Goal: Navigation & Orientation: Find specific page/section

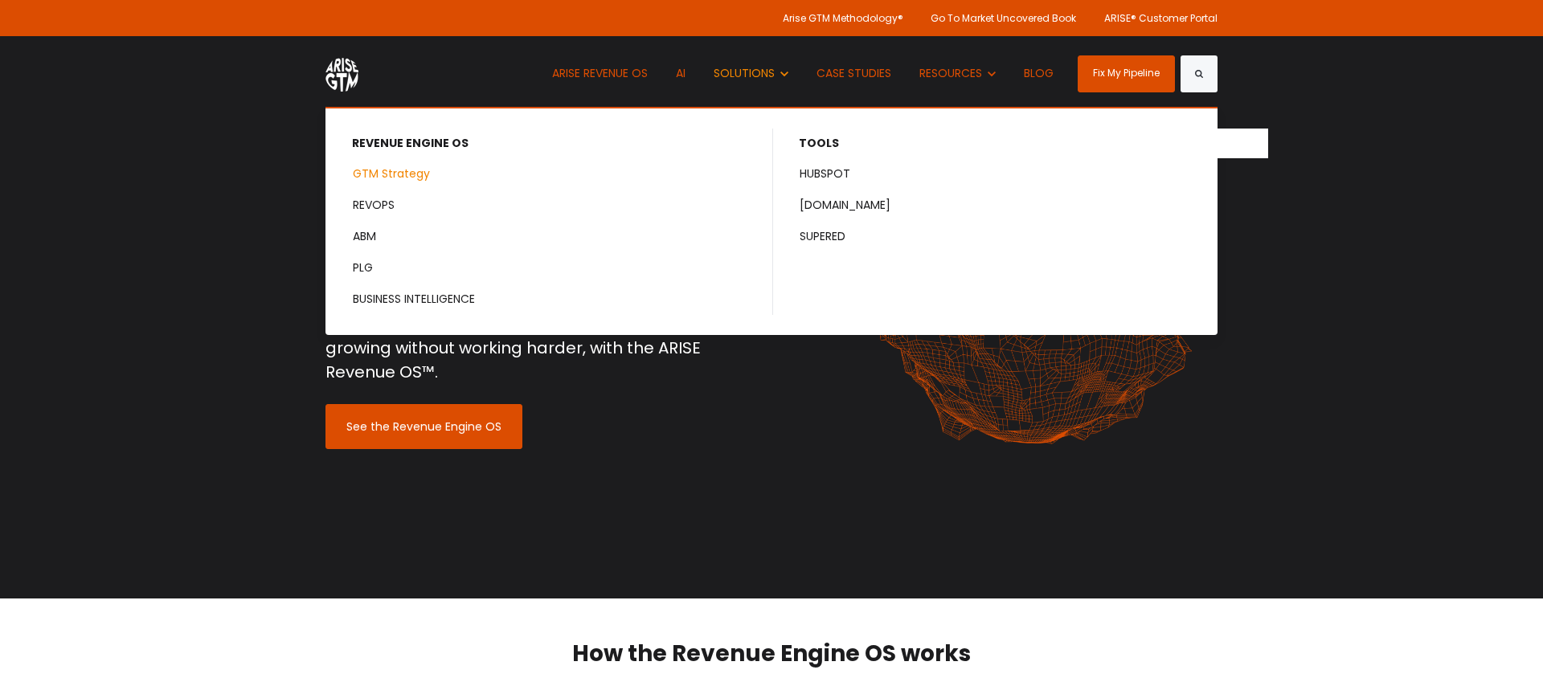
click at [382, 178] on link "GTM Strategy" at bounding box center [549, 174] width 444 height 30
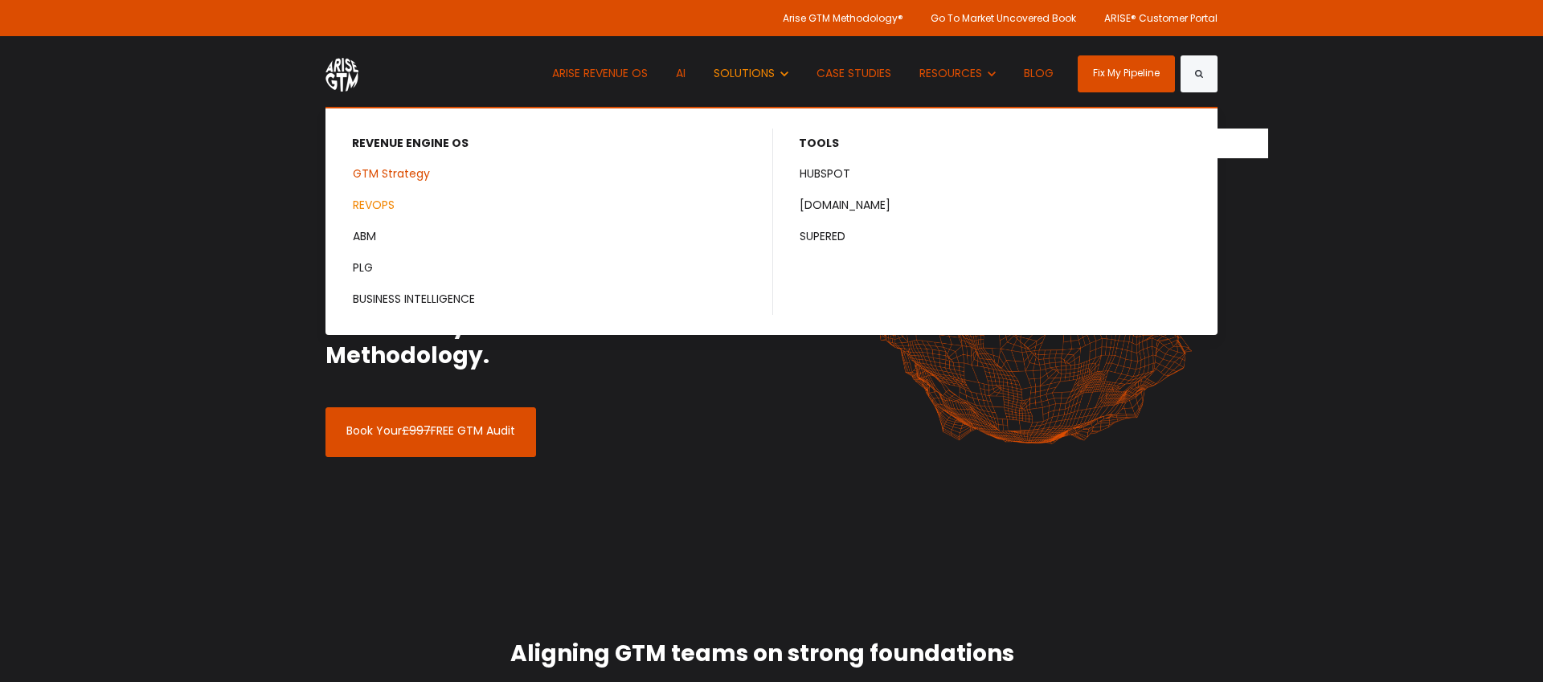
click at [386, 197] on link "REVOPS" at bounding box center [549, 205] width 444 height 30
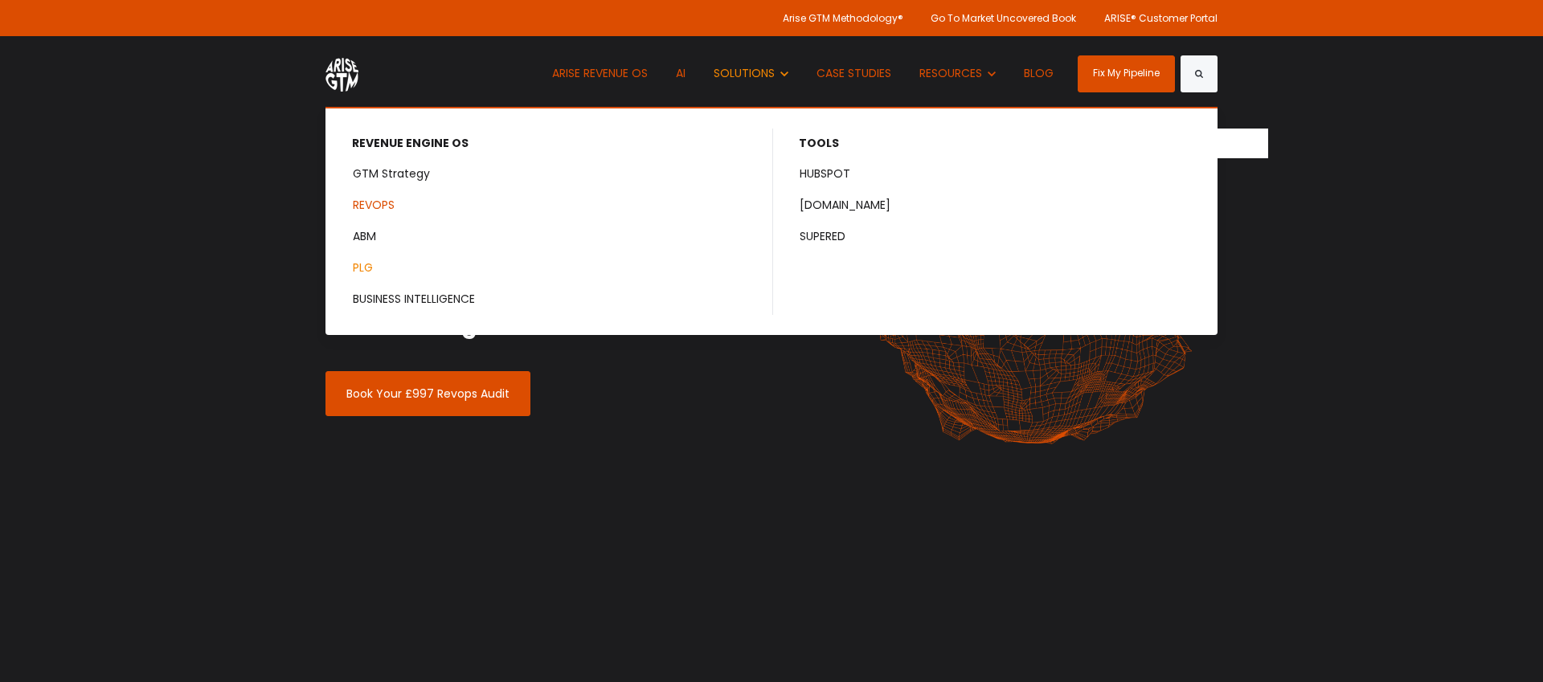
click at [370, 265] on link "PLG" at bounding box center [549, 268] width 444 height 30
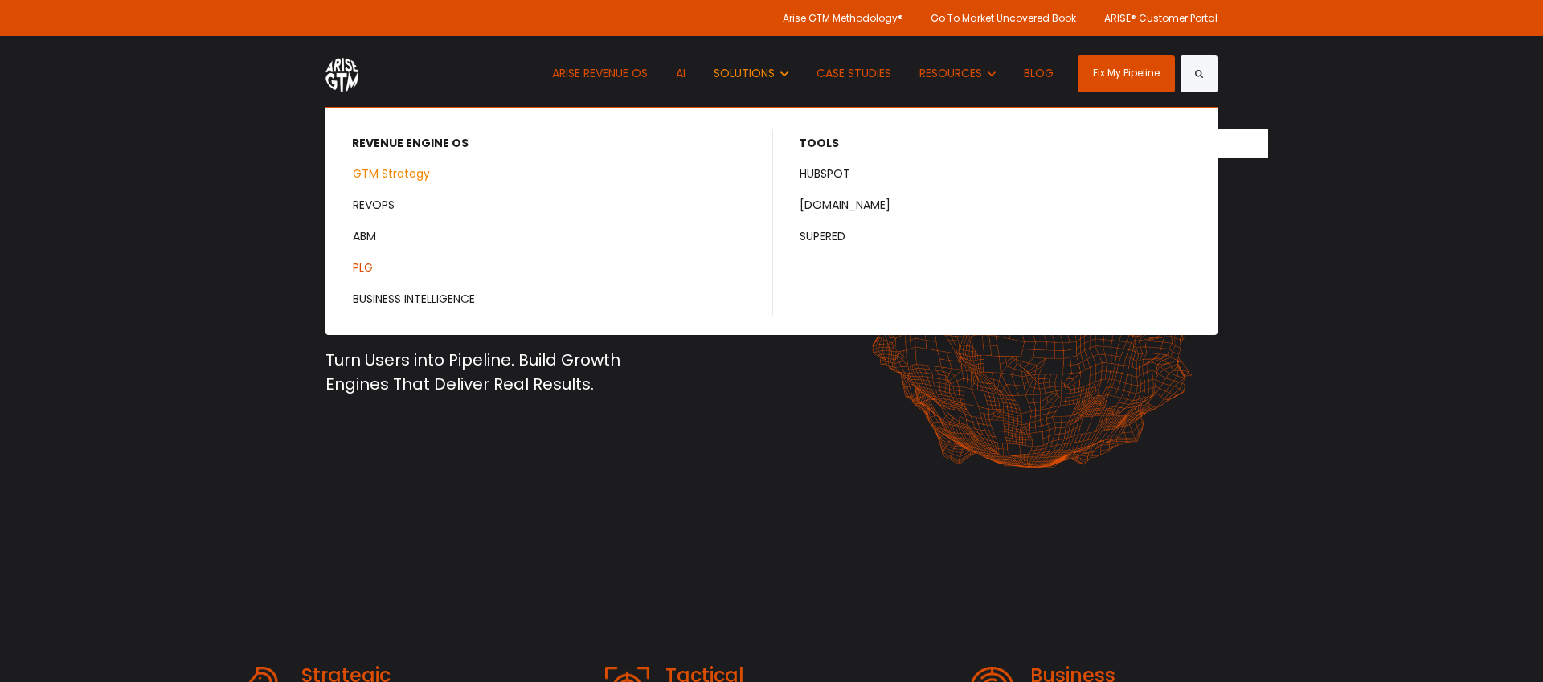
click at [403, 177] on link "GTM Strategy" at bounding box center [549, 174] width 444 height 30
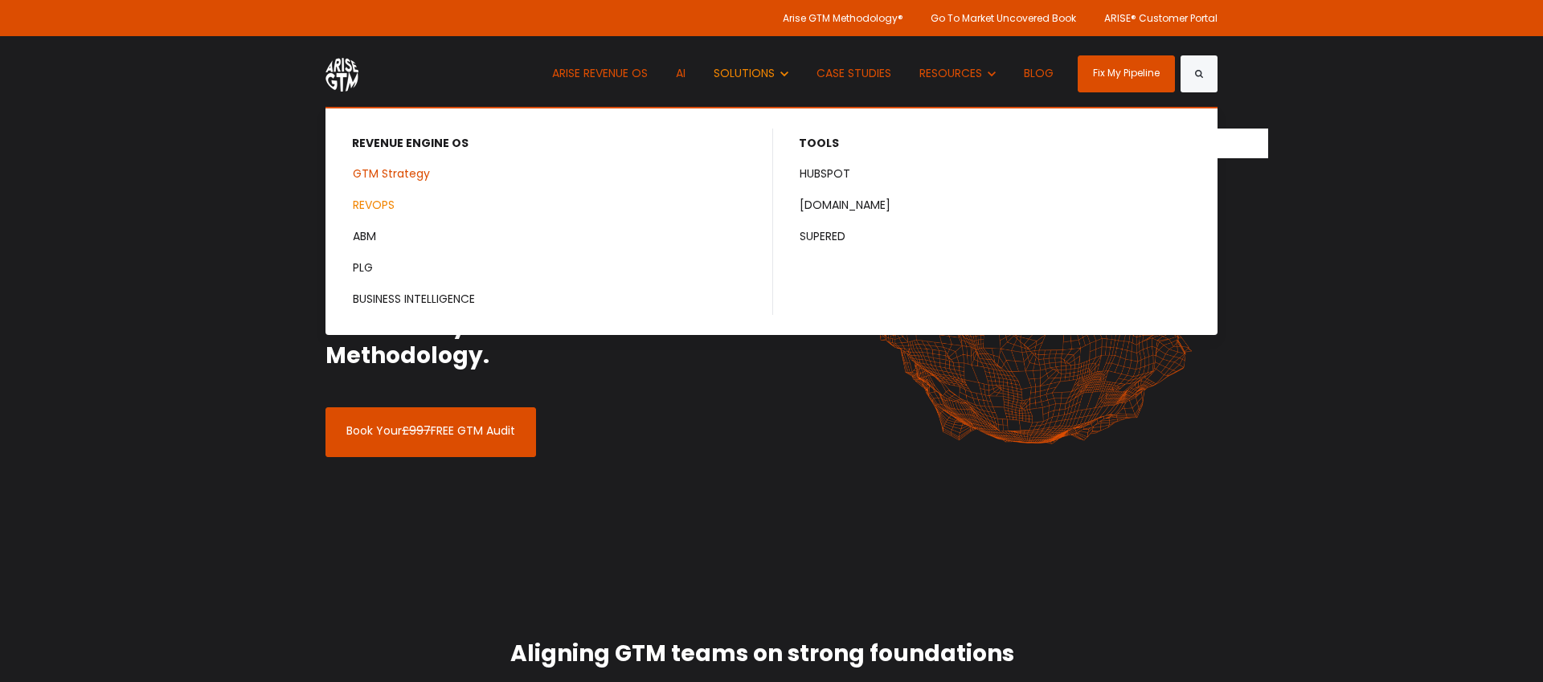
click at [393, 202] on link "REVOPS" at bounding box center [549, 205] width 444 height 30
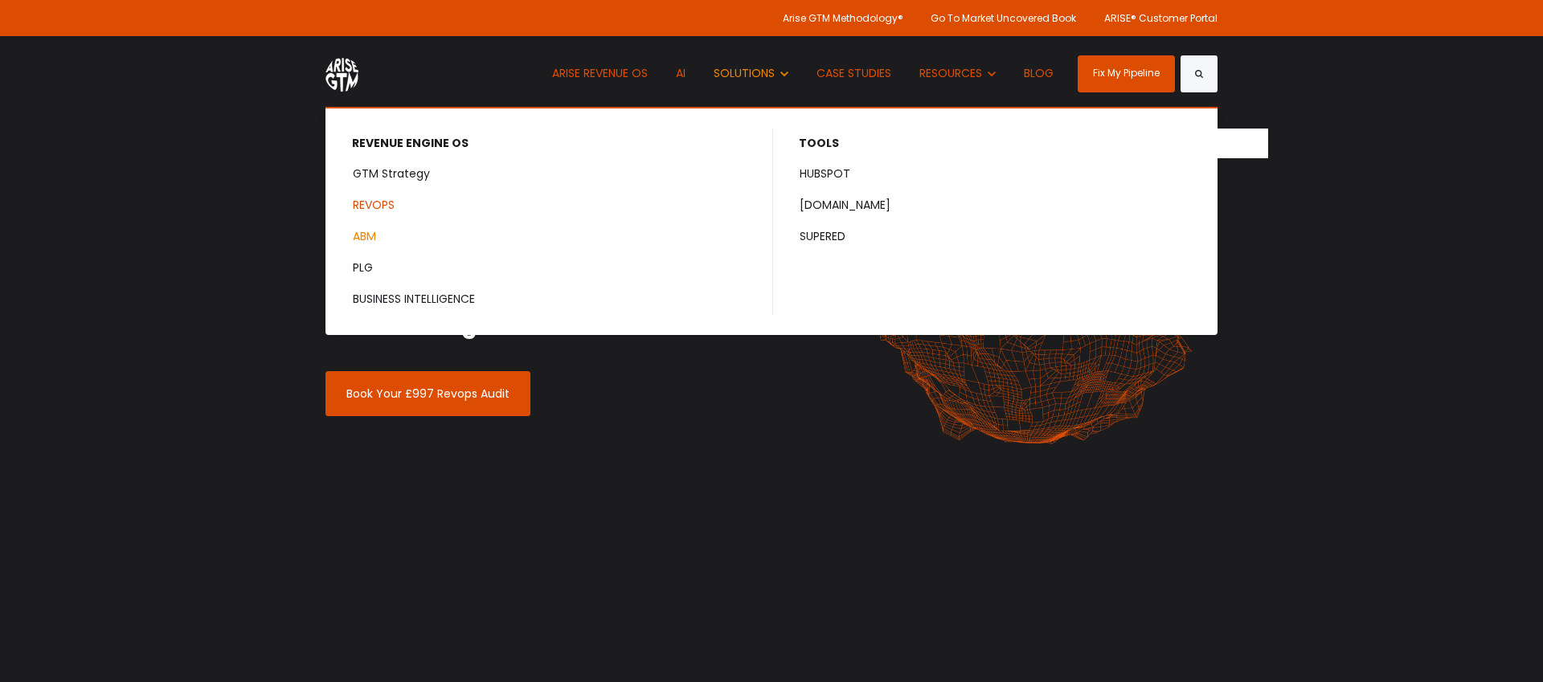
click at [370, 243] on link "ABM" at bounding box center [549, 237] width 444 height 30
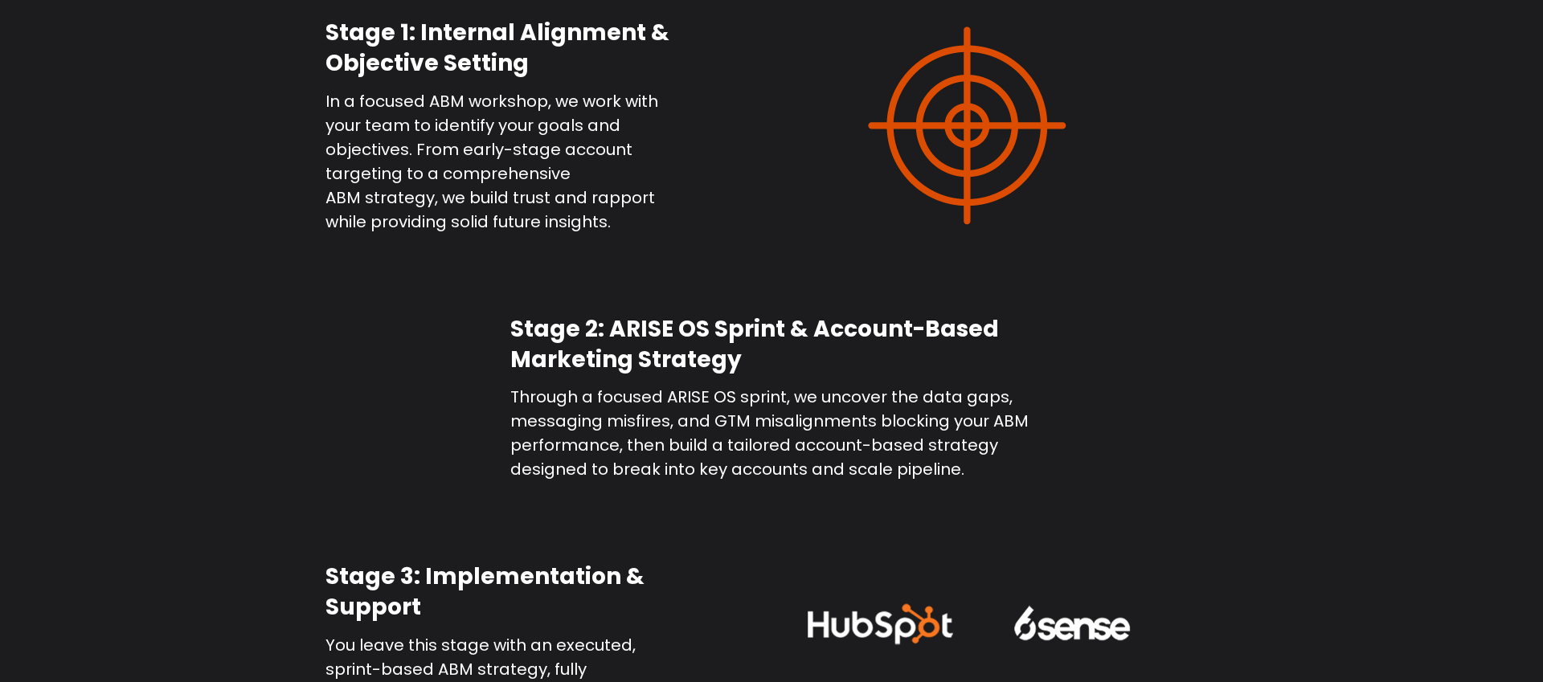
scroll to position [2081, 0]
